Goal: Task Accomplishment & Management: Use online tool/utility

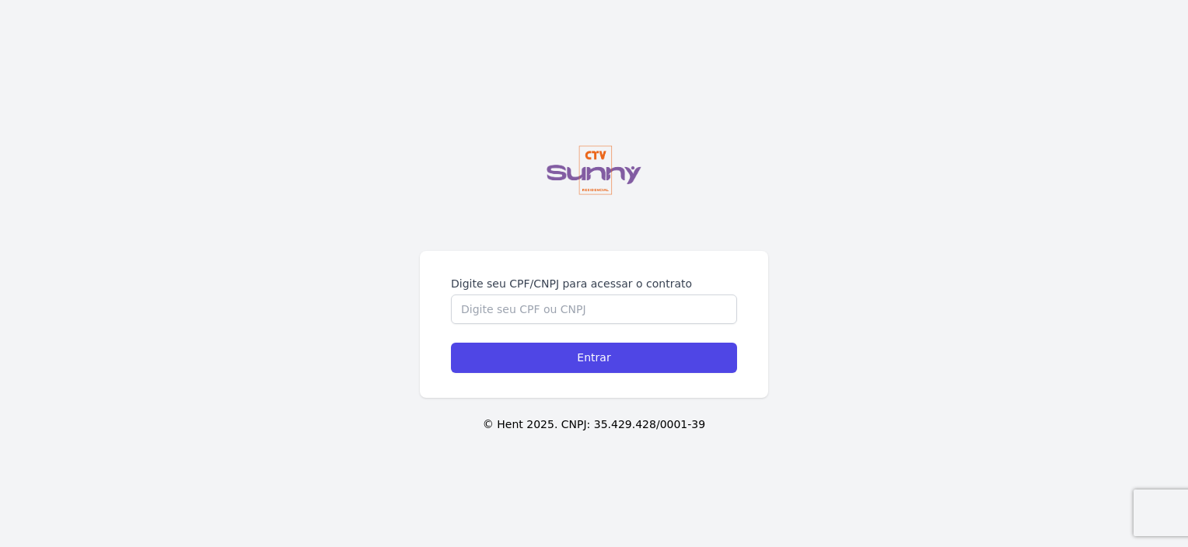
click at [602, 254] on div "Digite seu CPF/CNPJ para acessar o contrato Entrar" at bounding box center [594, 324] width 348 height 147
click at [593, 320] on input "Digite seu CPF/CNPJ para acessar o contrato" at bounding box center [594, 310] width 286 height 30
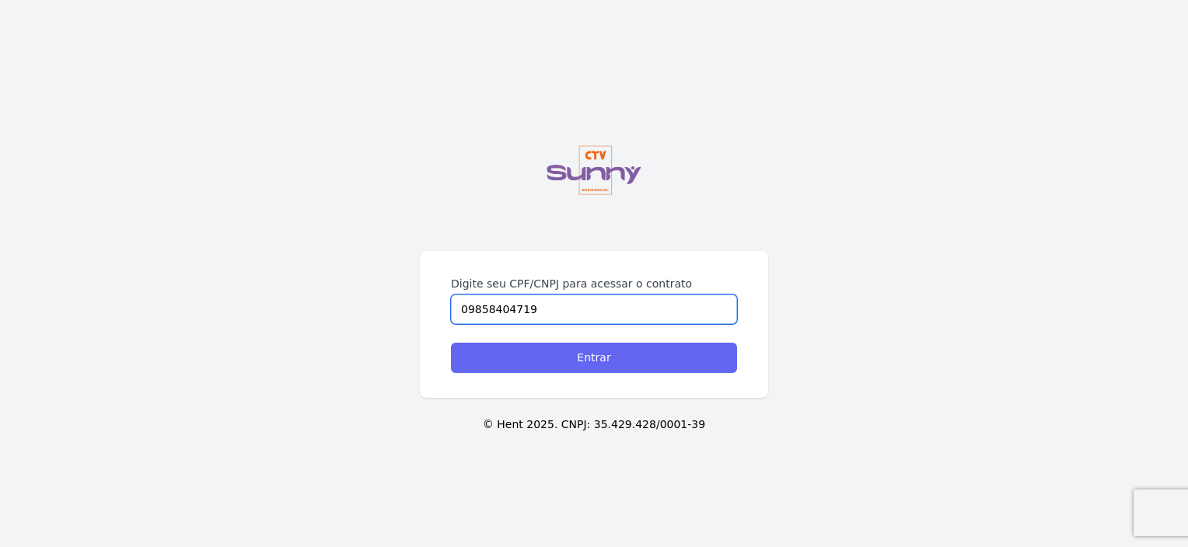
type input "09858404719"
click at [597, 355] on input "Entrar" at bounding box center [594, 358] width 286 height 30
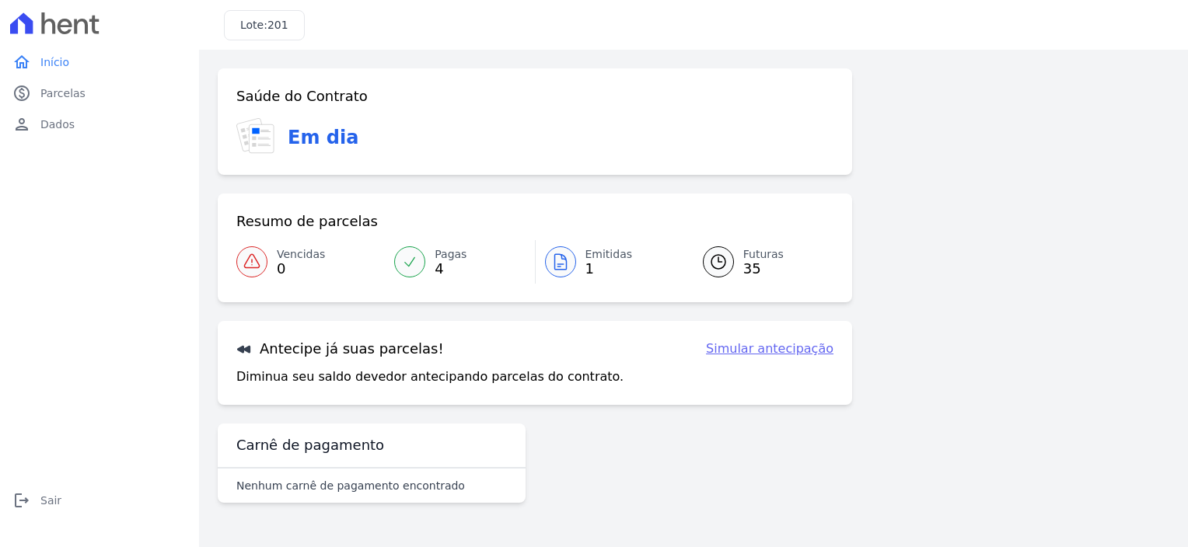
click at [421, 275] on link "Pagas 4" at bounding box center [459, 262] width 149 height 44
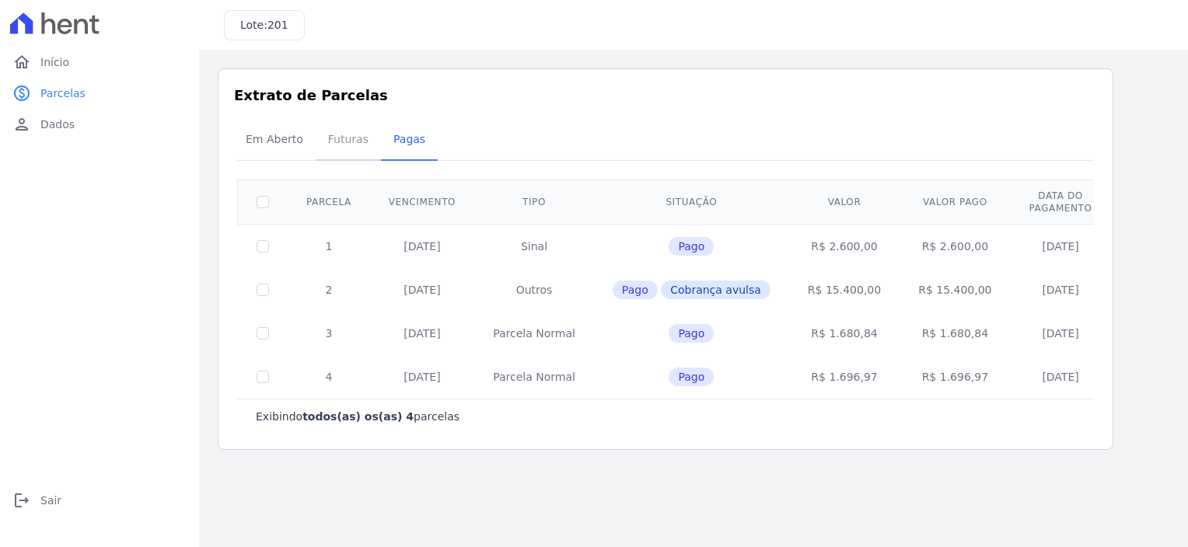
click at [332, 146] on span "Futuras" at bounding box center [348, 139] width 59 height 31
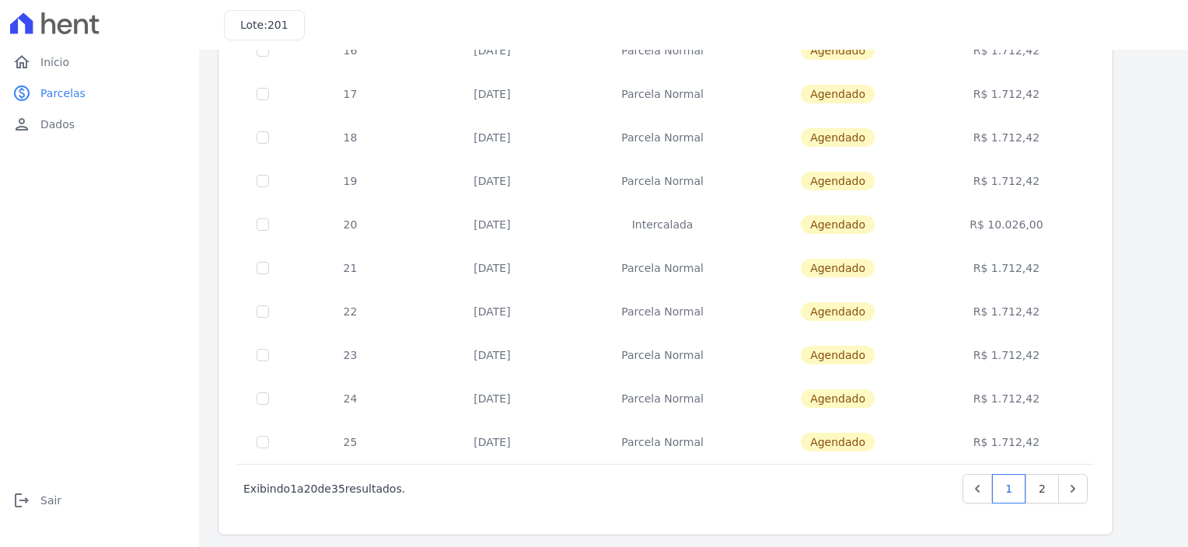
scroll to position [624, 0]
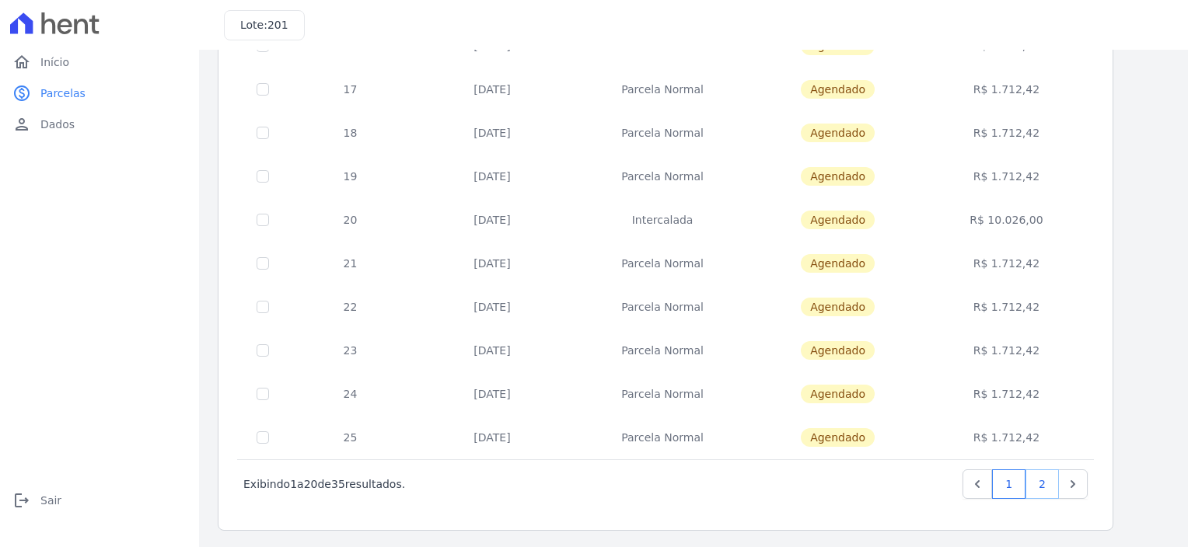
click at [1043, 483] on link "2" at bounding box center [1042, 485] width 33 height 30
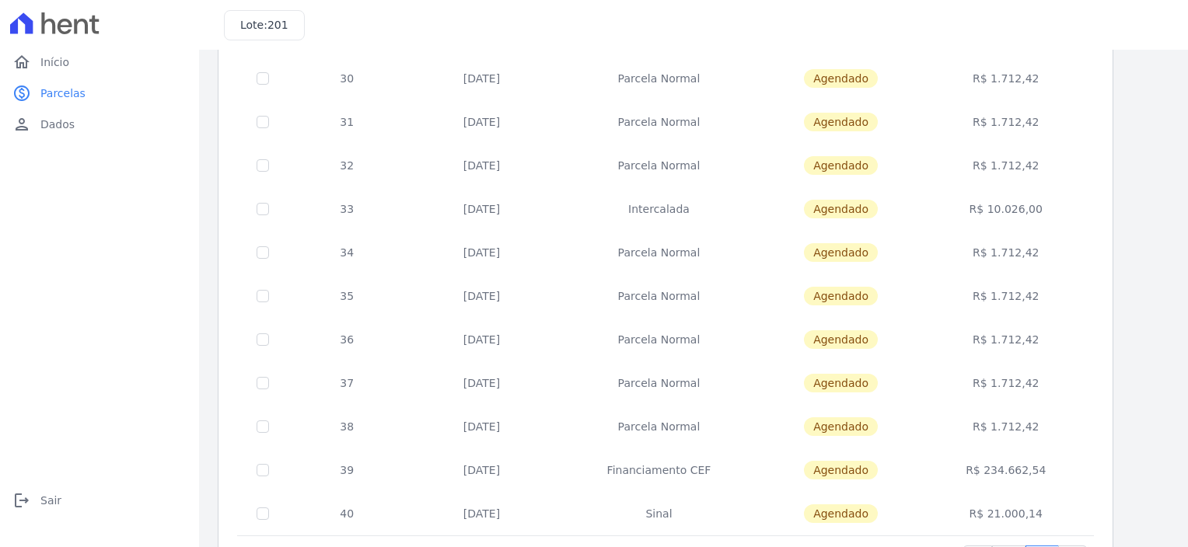
scroll to position [406, 0]
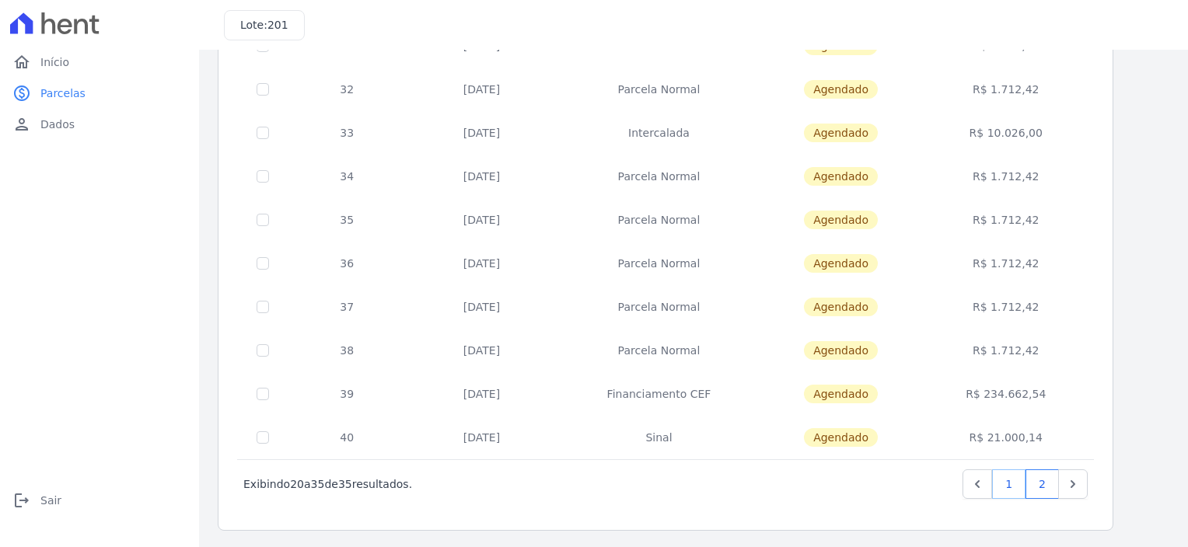
click at [1012, 489] on link "1" at bounding box center [1008, 485] width 33 height 30
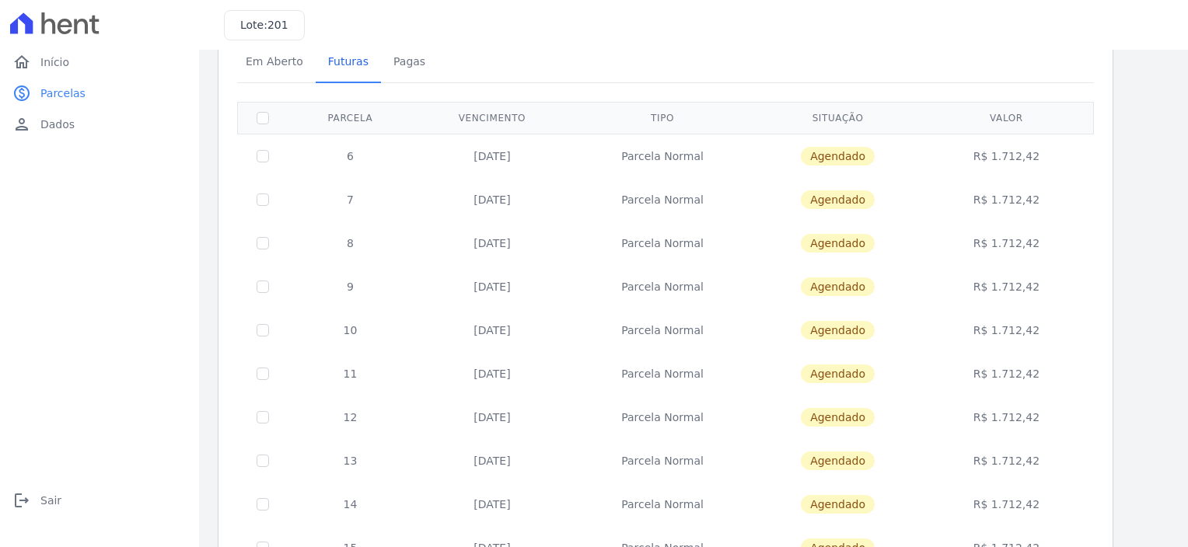
scroll to position [78, 0]
click at [260, 65] on span "Em Aberto" at bounding box center [274, 61] width 76 height 31
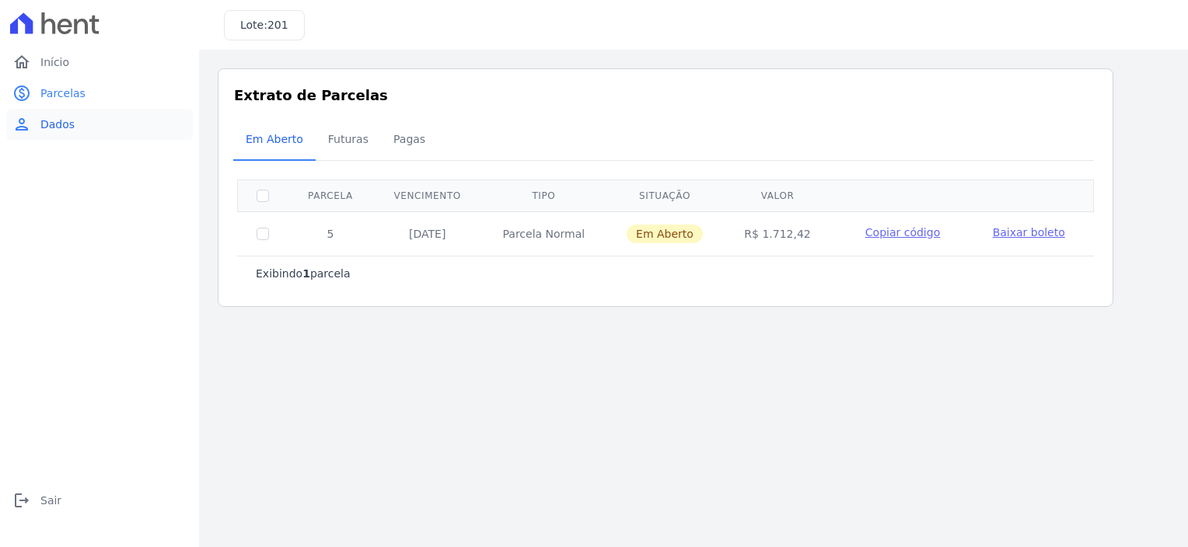
click at [65, 134] on link "person Dados" at bounding box center [99, 124] width 187 height 31
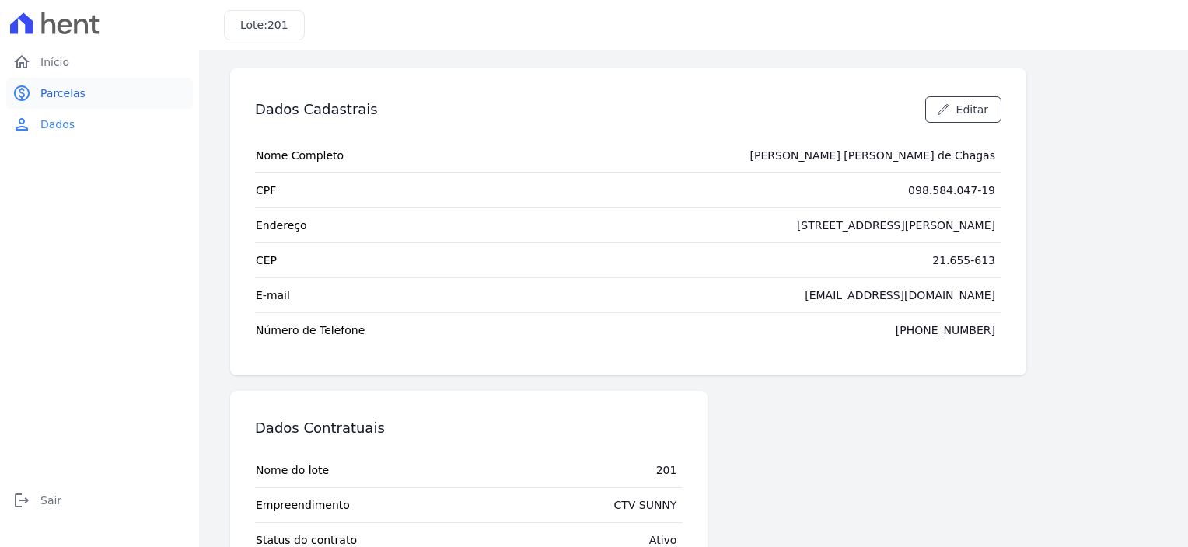
click at [64, 104] on link "paid Parcelas" at bounding box center [99, 93] width 187 height 31
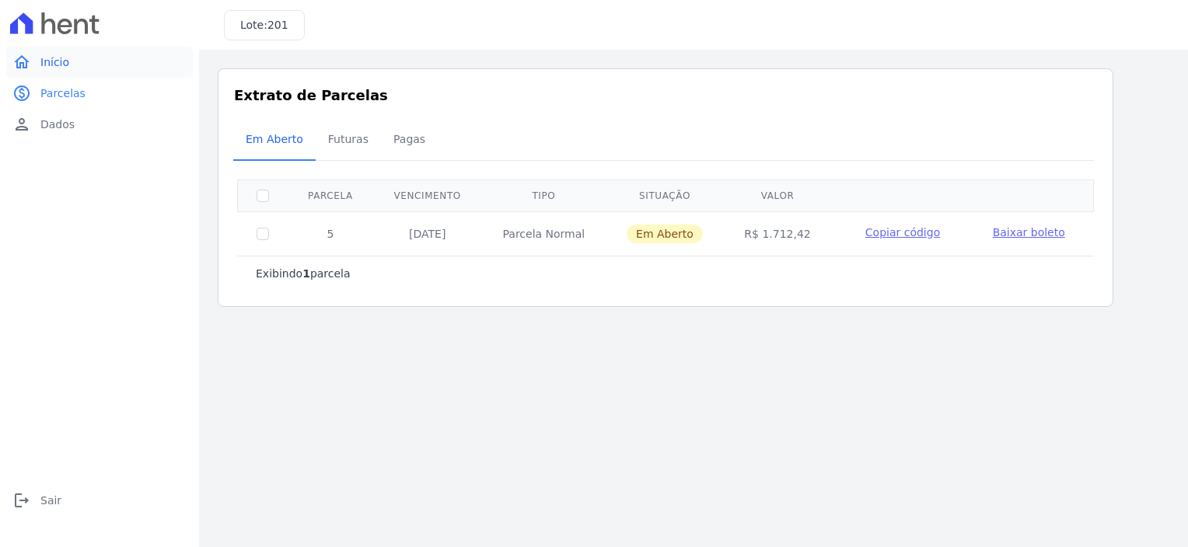
click at [64, 65] on span "Início" at bounding box center [54, 62] width 29 height 16
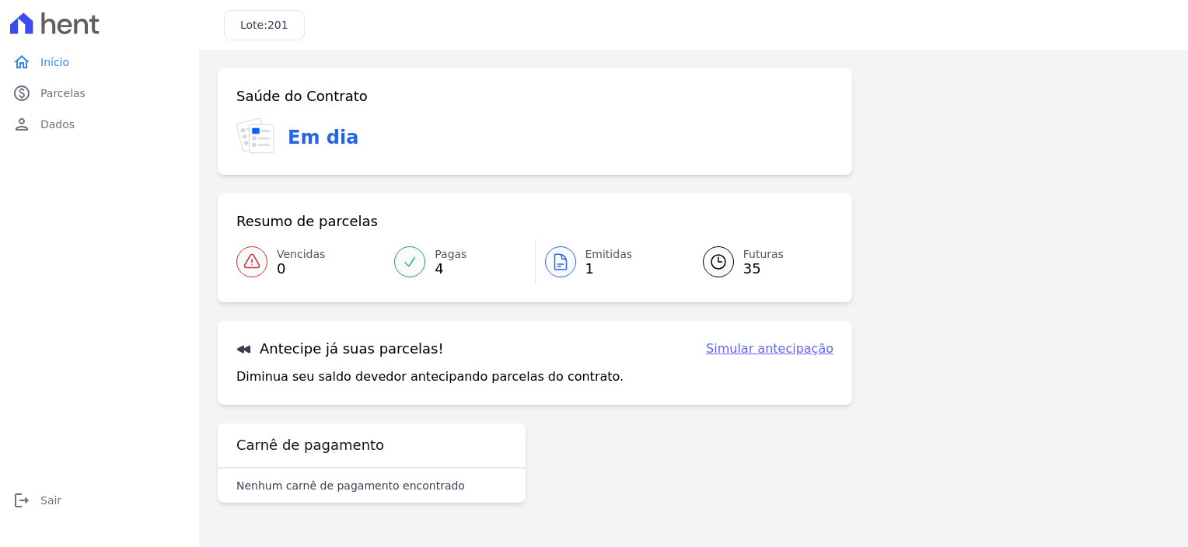
click at [762, 352] on link "Simular antecipação" at bounding box center [770, 349] width 128 height 19
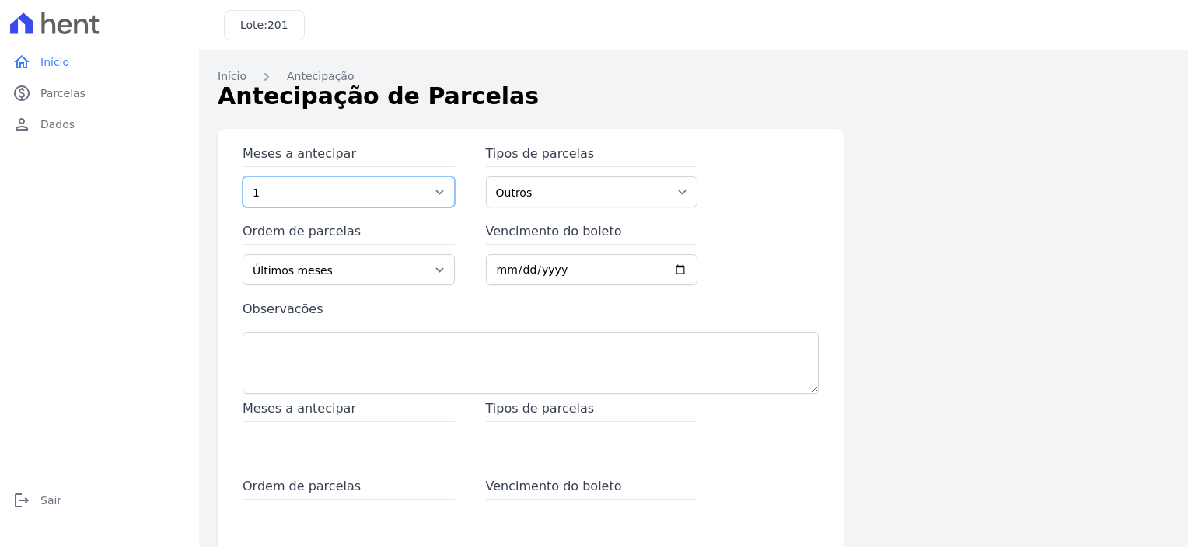
click at [435, 194] on select "1 2 3 4 5 6 7 8 9 10 11 12 13 14 15 16 17 18 19 20 21 22 23 24 25 26 27 28 29 3…" at bounding box center [349, 191] width 212 height 31
select select "37"
click at [243, 176] on select "1 2 3 4 5 6 7 8 9 10 11 12 13 14 15 16 17 18 19 20 21 22 23 24 25 26 27 28 29 3…" at bounding box center [349, 191] width 212 height 31
click at [676, 265] on input "Vencimento do boleto" at bounding box center [592, 269] width 212 height 31
type input "[DATE]"
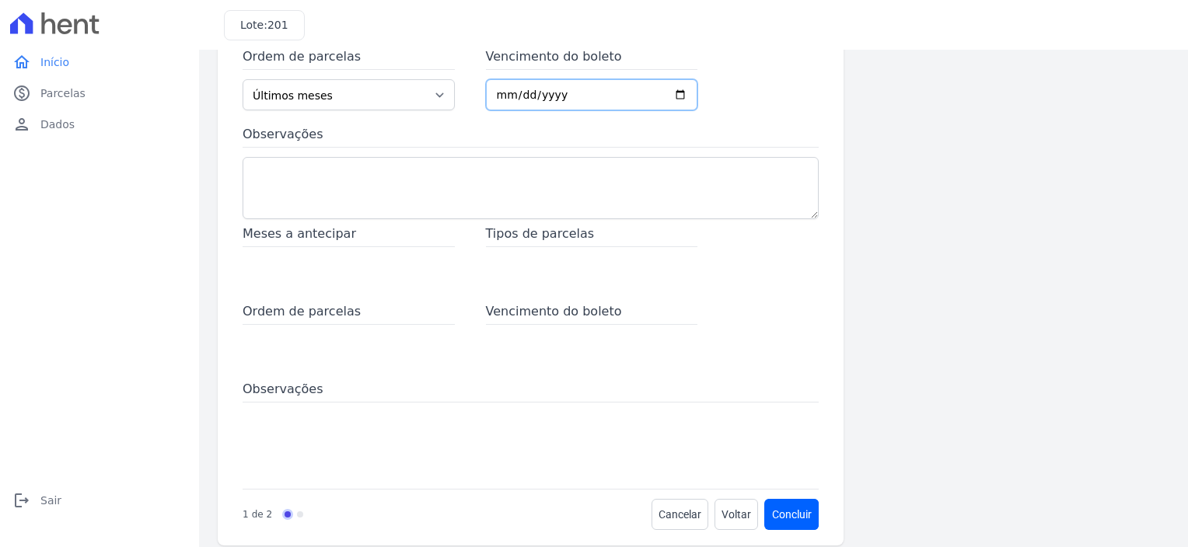
scroll to position [192, 0]
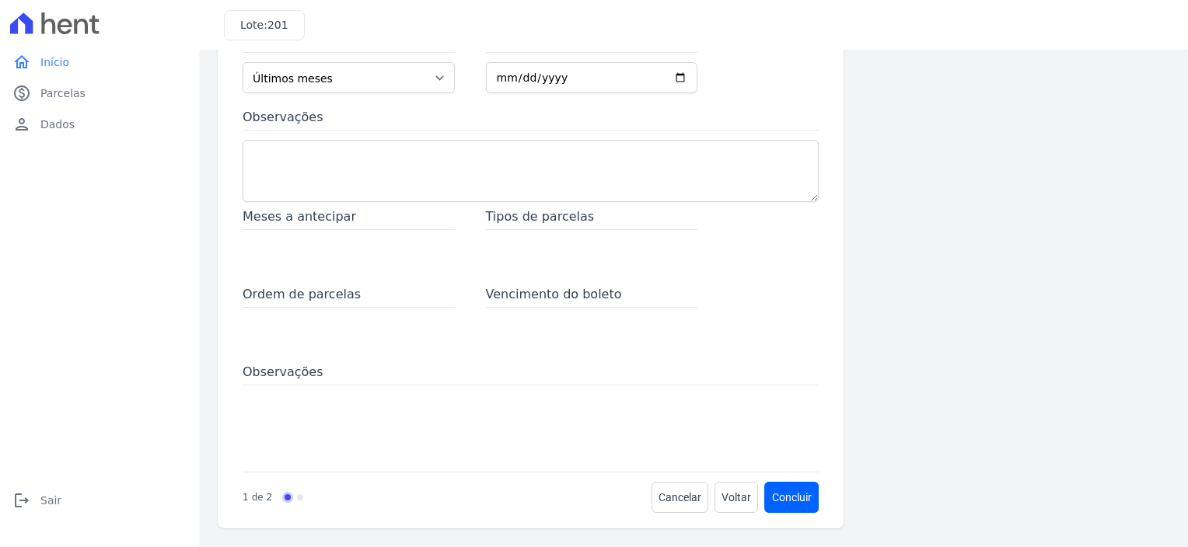
click at [314, 358] on div "Meses a antecipar Tipos de parcelas Ordem de parcelas Vencimento do boleto Obse…" at bounding box center [531, 335] width 576 height 255
click at [504, 298] on span "Vencimento do boleto" at bounding box center [592, 296] width 212 height 23
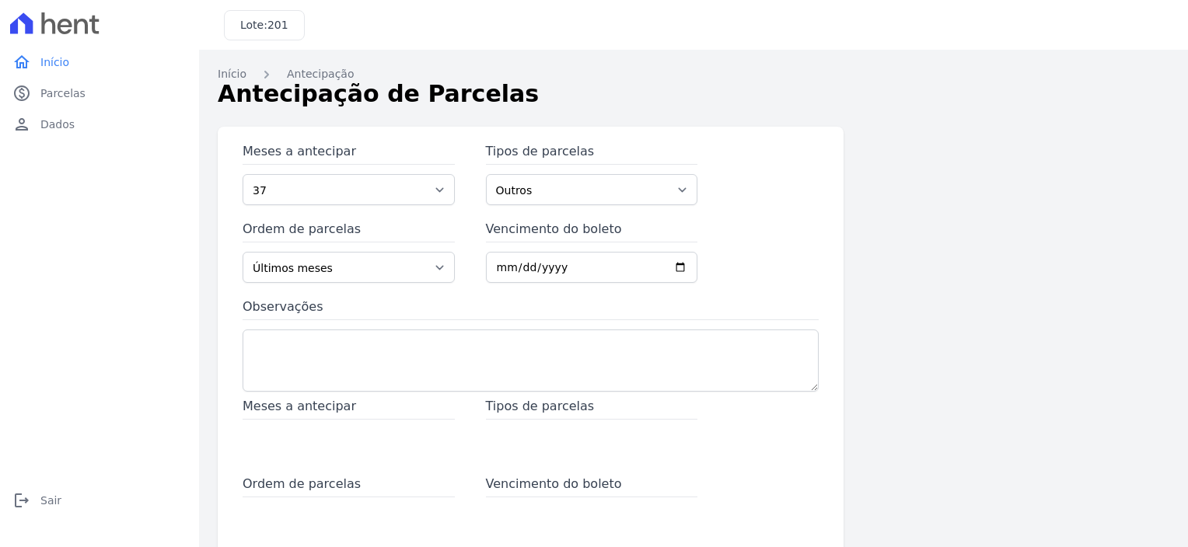
scroll to position [0, 0]
click at [67, 71] on link "home Início" at bounding box center [99, 62] width 187 height 31
